Goal: Information Seeking & Learning: Find specific fact

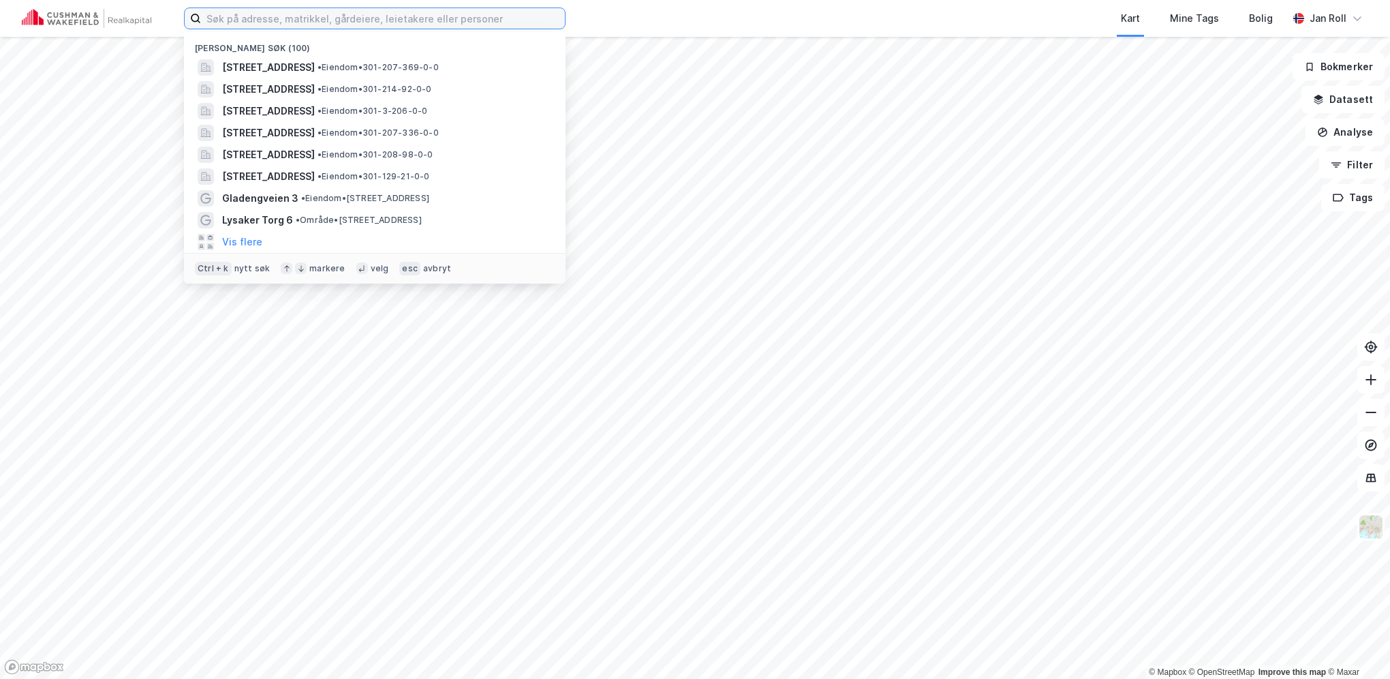
click at [337, 18] on input at bounding box center [383, 18] width 364 height 20
paste input "[STREET_ADDRESS]"
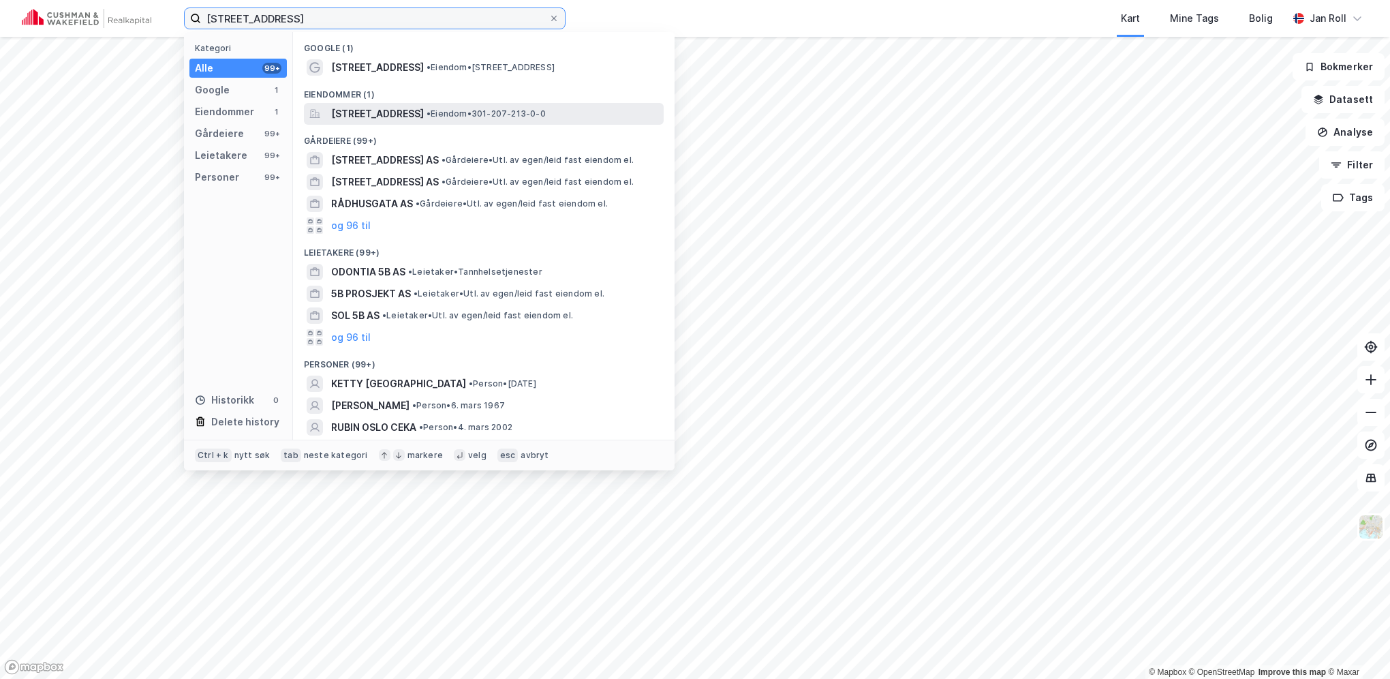
type input "[STREET_ADDRESS]"
click at [424, 121] on span "[STREET_ADDRESS]" at bounding box center [377, 114] width 93 height 16
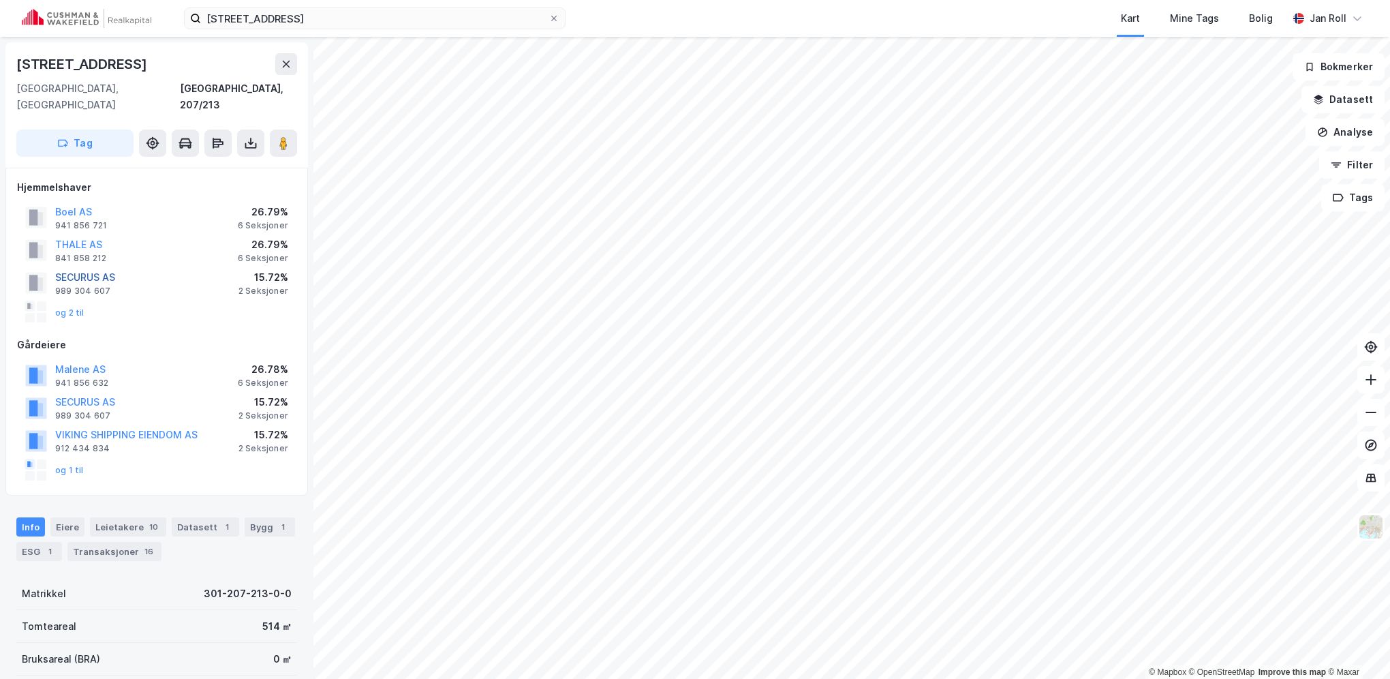
click at [0, 0] on button "SECURUS AS" at bounding box center [0, 0] width 0 height 0
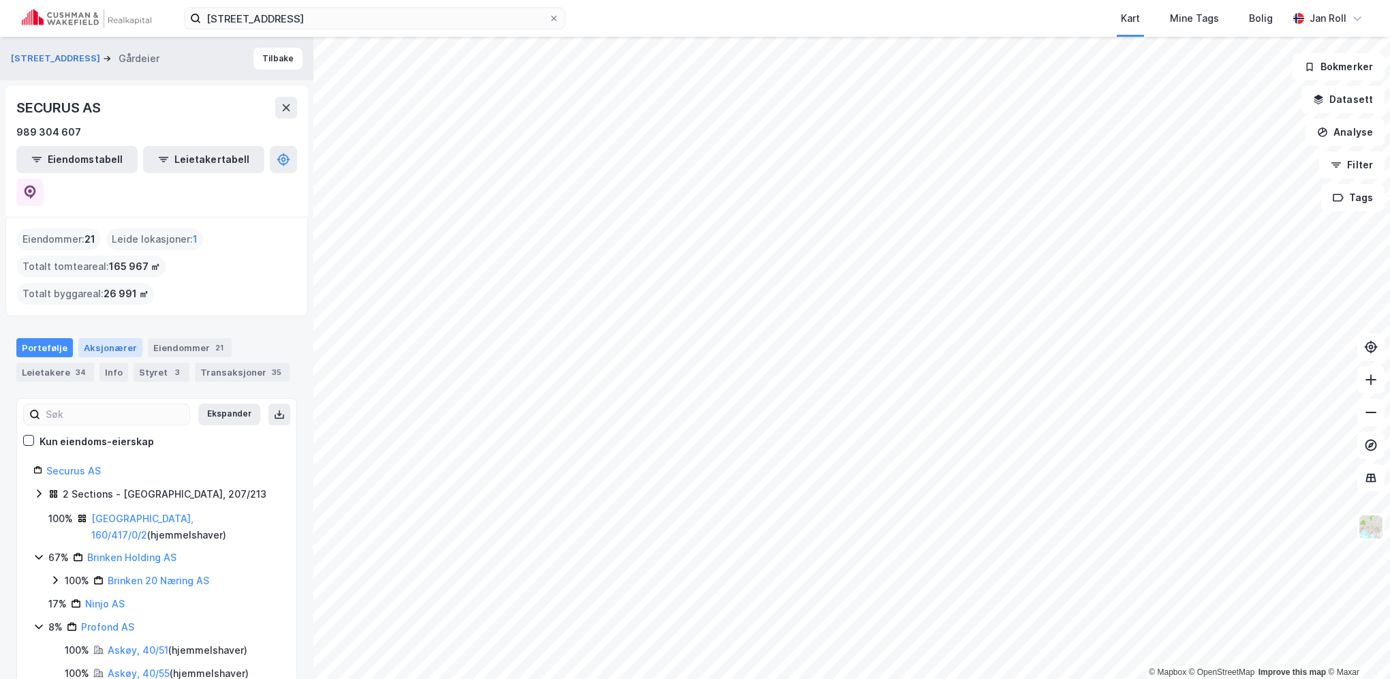
click at [105, 338] on div "Aksjonærer" at bounding box center [110, 347] width 64 height 19
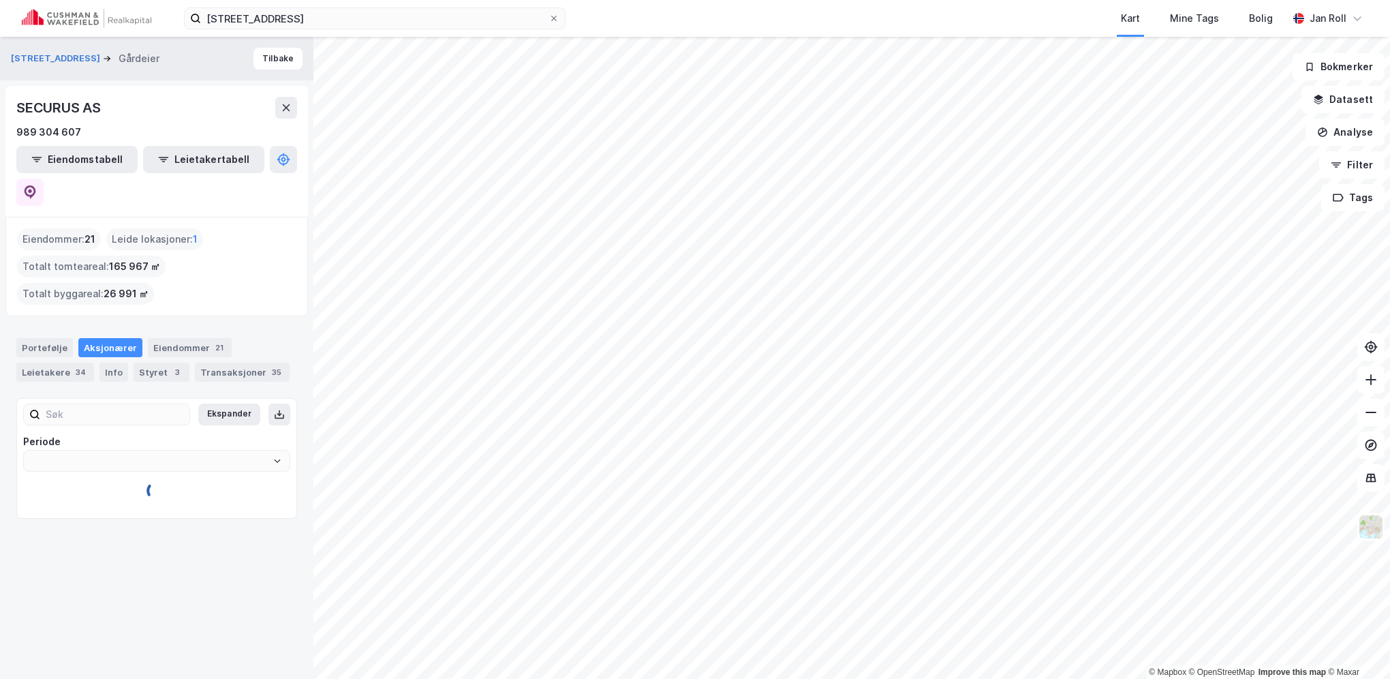
type input "Siste"
drag, startPoint x: 84, startPoint y: 132, endPoint x: 5, endPoint y: 134, distance: 78.4
click at [5, 134] on div "SECURUS AS 989 304 607 Eiendomstabell Leietakertabell" at bounding box center [156, 151] width 303 height 131
copy div "989 304 607"
